Goal: Information Seeking & Learning: Learn about a topic

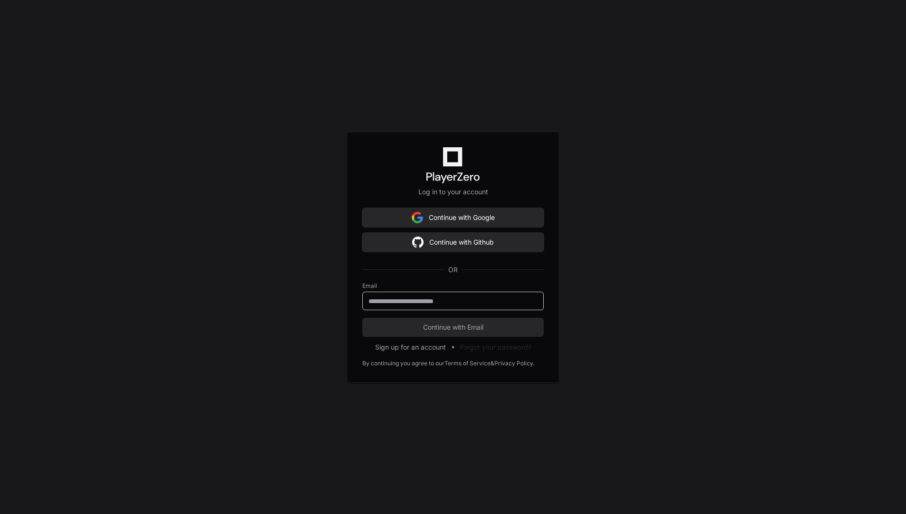
click at [425, 299] on input "email" at bounding box center [452, 300] width 169 height 9
type input "**********"
click at [426, 326] on span "Continue with Email" at bounding box center [452, 326] width 181 height 9
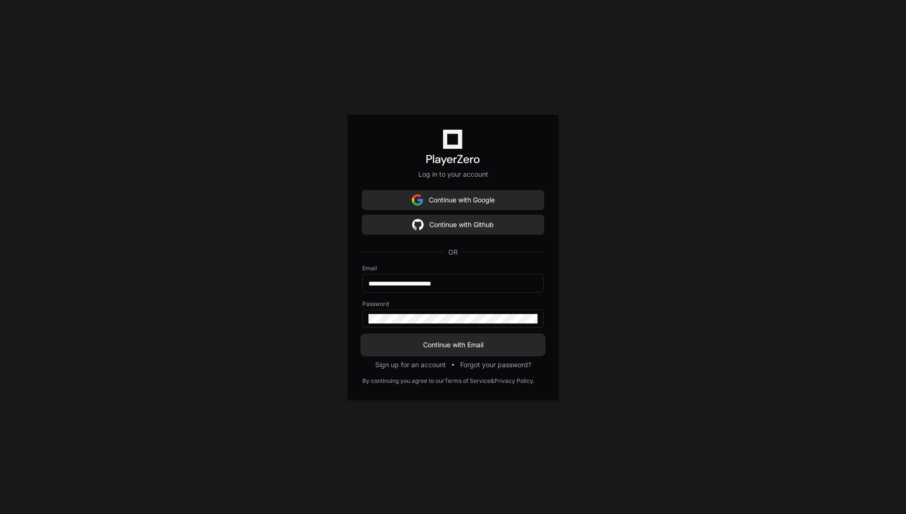
click at [427, 336] on button "Continue with Email" at bounding box center [452, 344] width 181 height 19
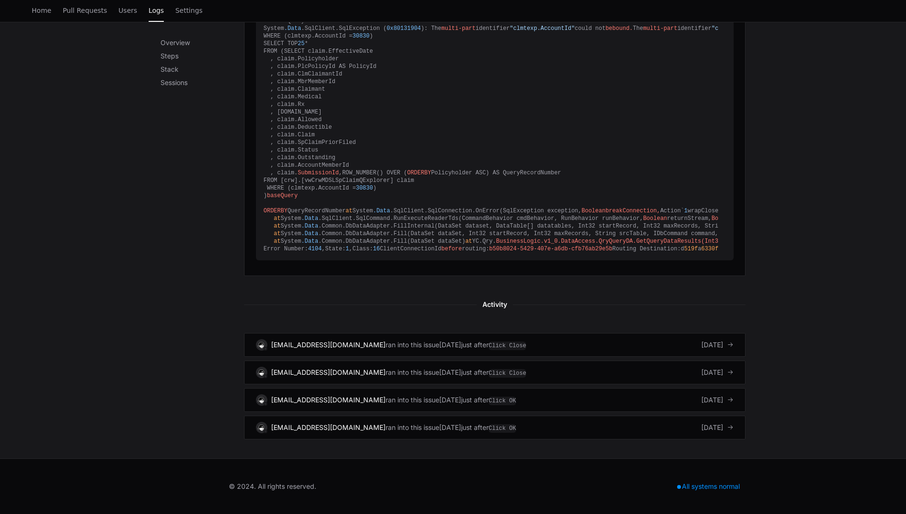
scroll to position [972, 0]
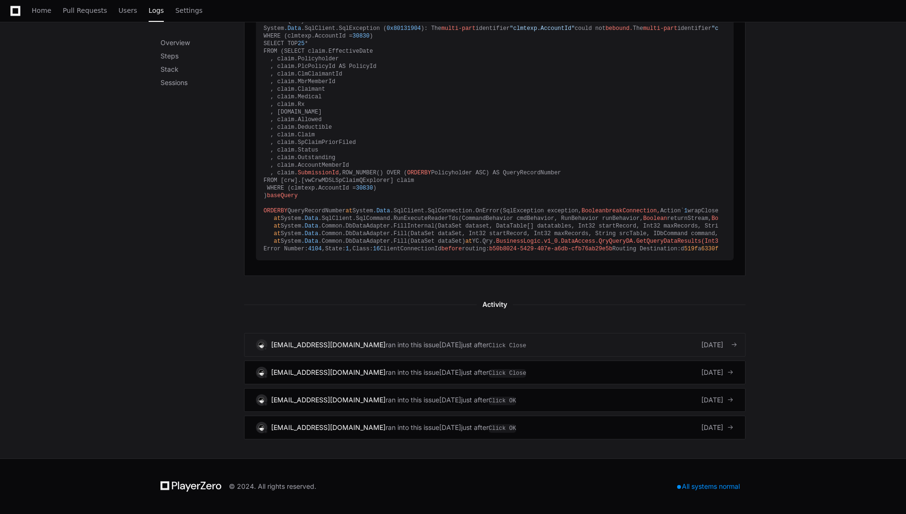
click at [359, 339] on div "[EMAIL_ADDRESS][DOMAIN_NAME] ran into this issue [DATE] just after Click Close" at bounding box center [391, 344] width 270 height 11
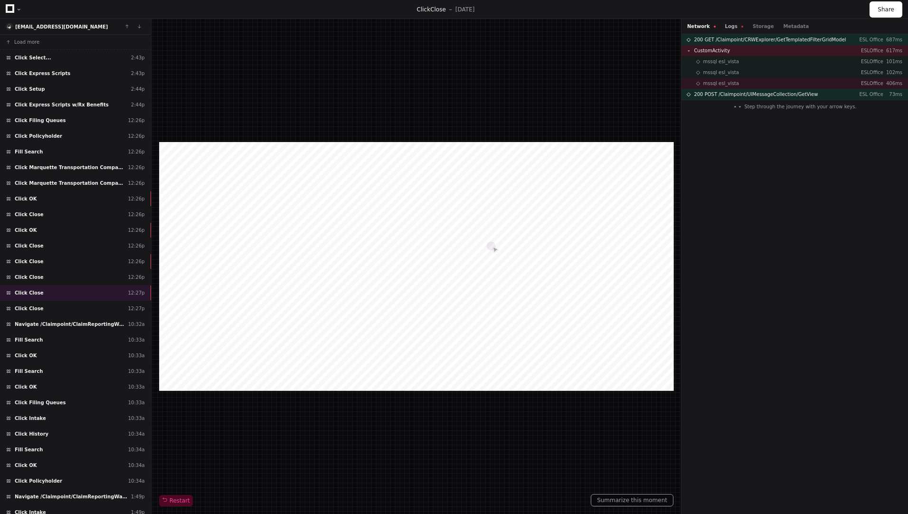
click at [725, 24] on button "Logs" at bounding box center [734, 26] width 18 height 7
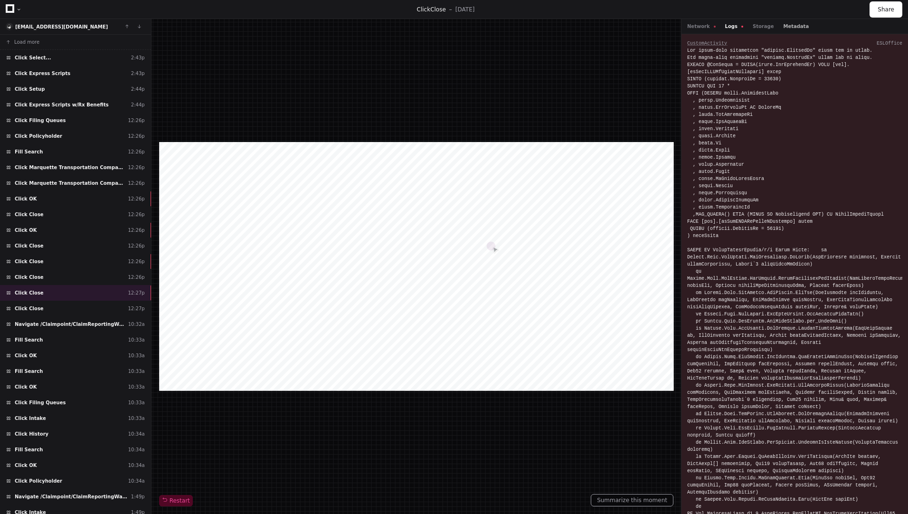
click at [783, 24] on button "Metadata" at bounding box center [796, 26] width 26 height 7
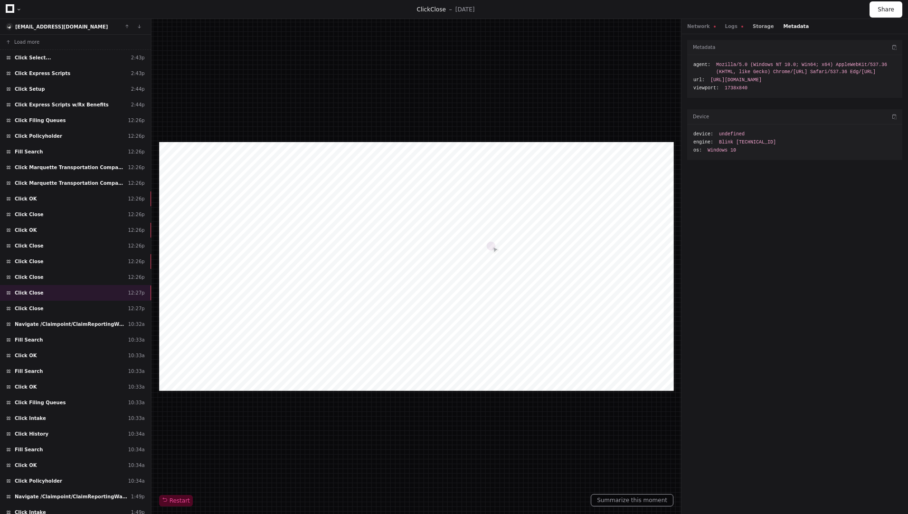
click at [752, 29] on button "Storage" at bounding box center [762, 26] width 21 height 7
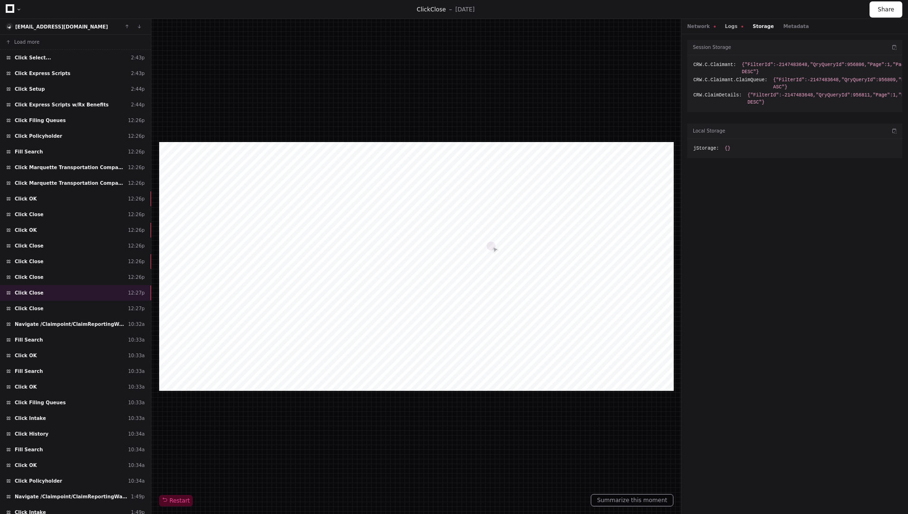
click at [741, 27] on span at bounding box center [742, 27] width 2 height 2
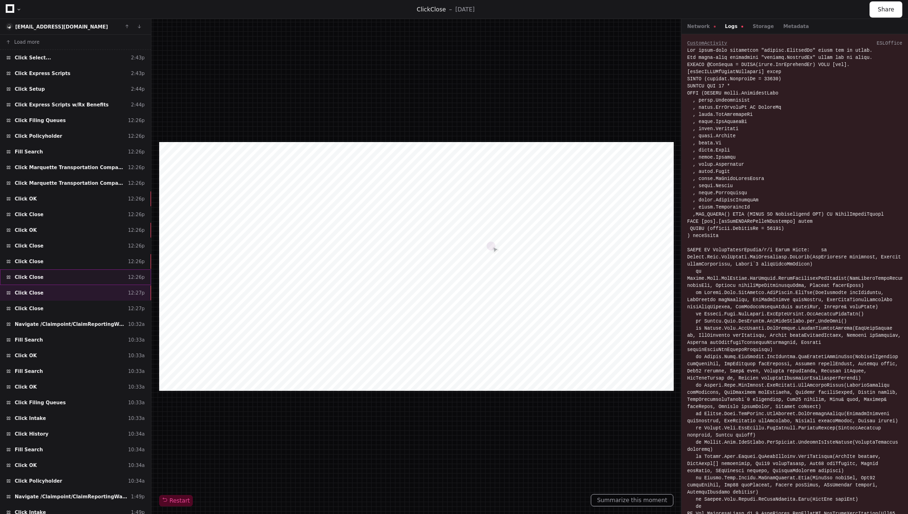
click at [46, 274] on div "Click Close 12:26p" at bounding box center [75, 277] width 151 height 16
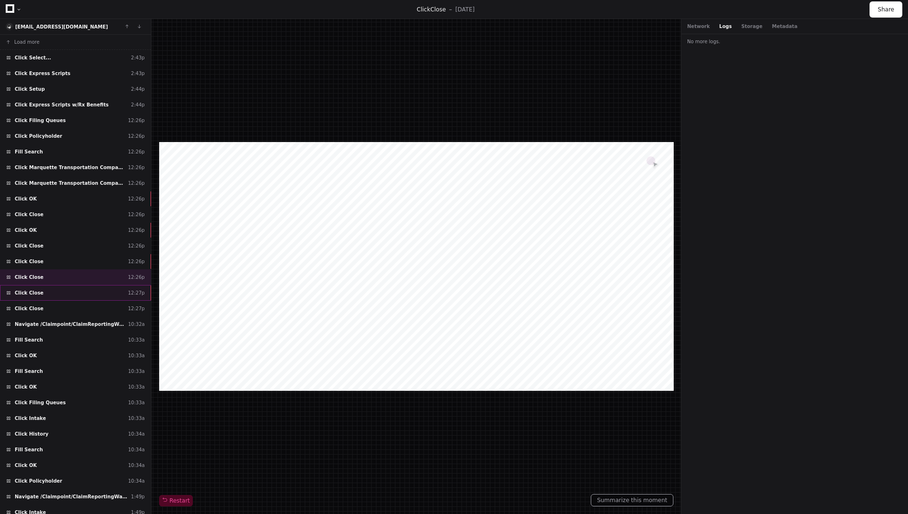
click at [53, 298] on div "Click Close 12:27p" at bounding box center [75, 293] width 151 height 16
